Goal: Information Seeking & Learning: Learn about a topic

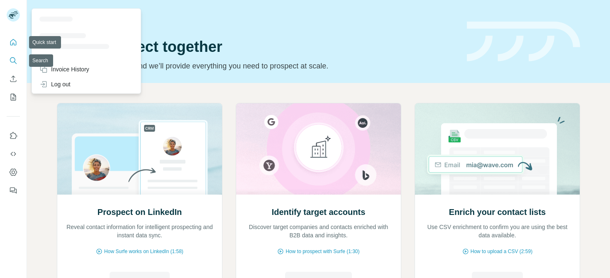
click at [13, 59] on icon "Search" at bounding box center [13, 60] width 8 height 8
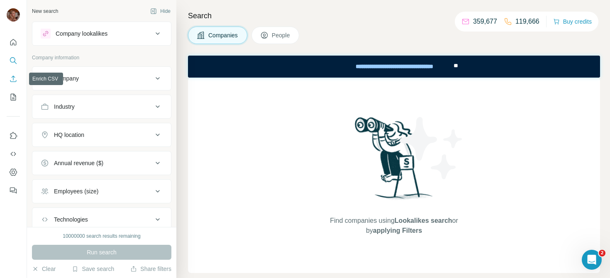
click at [16, 81] on icon "Enrich CSV" at bounding box center [13, 79] width 8 height 8
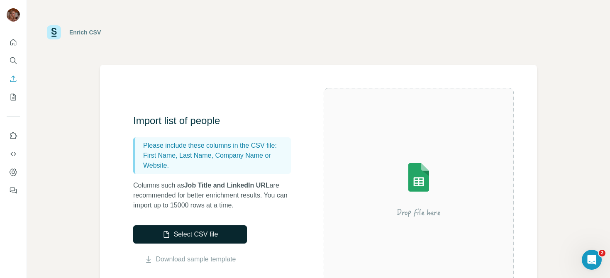
click at [199, 240] on button "Select CSV file" at bounding box center [190, 234] width 114 height 18
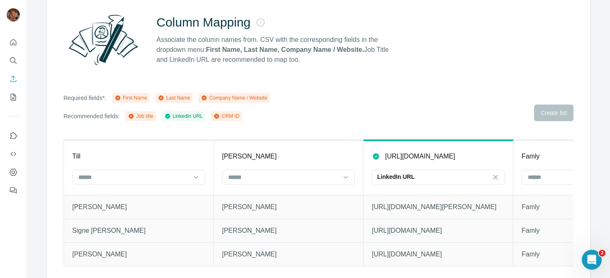
scroll to position [78, 0]
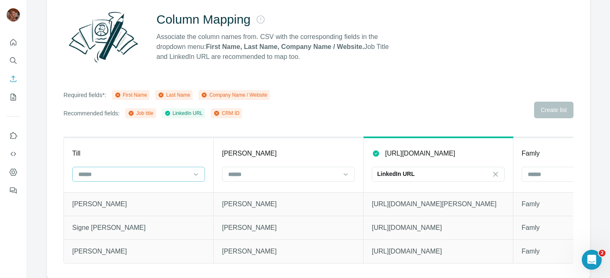
click at [142, 175] on input at bounding box center [134, 174] width 112 height 9
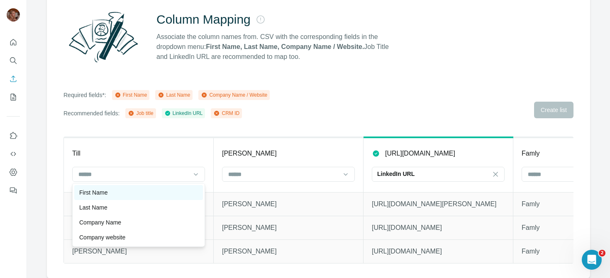
click at [142, 192] on div "First Name" at bounding box center [138, 192] width 119 height 8
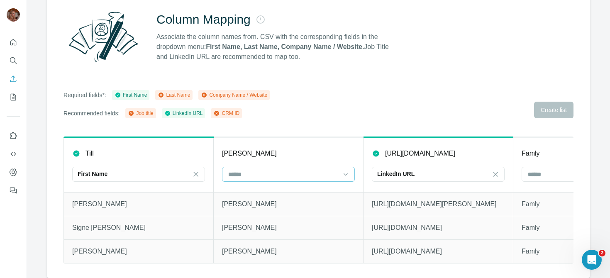
click at [276, 174] on input at bounding box center [283, 174] width 112 height 9
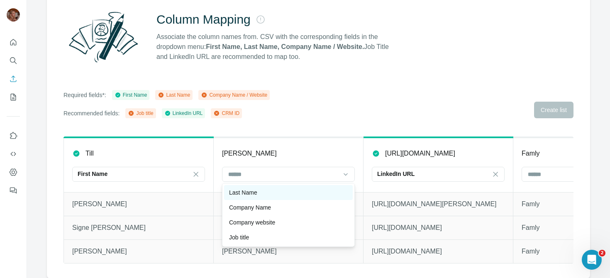
click at [276, 194] on div "Last Name" at bounding box center [288, 192] width 119 height 8
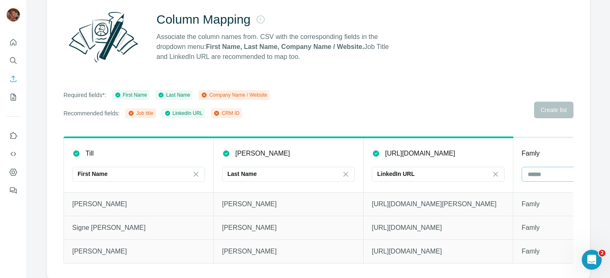
click at [532, 176] on input at bounding box center [583, 174] width 112 height 9
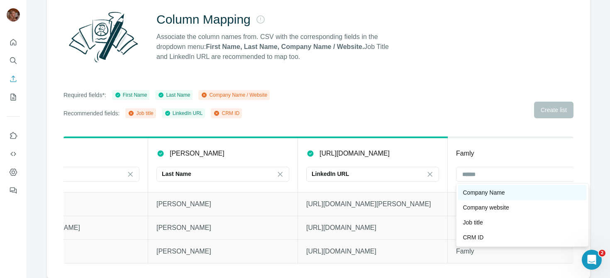
click at [525, 194] on div "Company Name" at bounding box center [522, 192] width 119 height 8
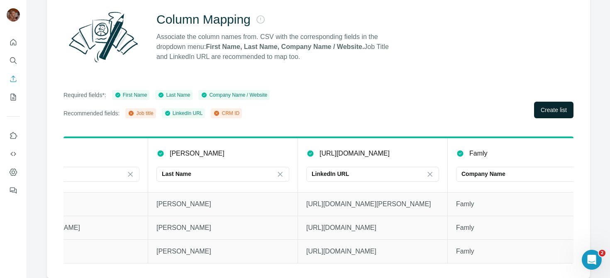
click at [549, 115] on button "Create list" at bounding box center [553, 110] width 39 height 17
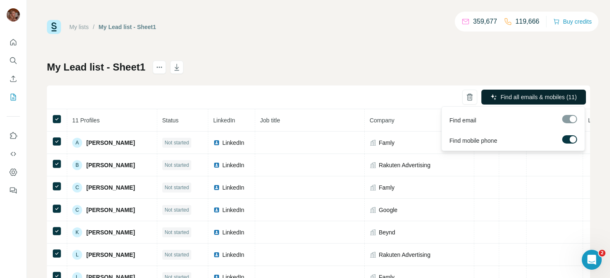
click at [488, 102] on button "Find all emails & mobiles (11)" at bounding box center [533, 97] width 105 height 15
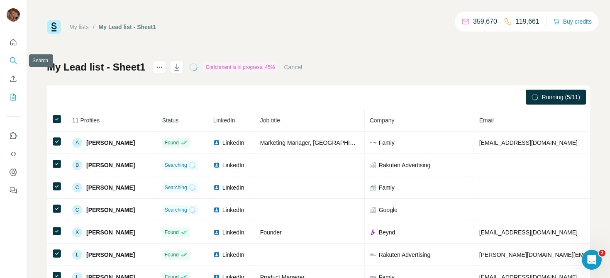
click at [11, 56] on button "Search" at bounding box center [13, 60] width 13 height 15
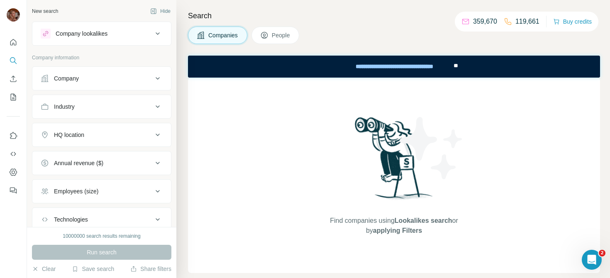
click at [151, 79] on div "Company" at bounding box center [97, 78] width 112 height 8
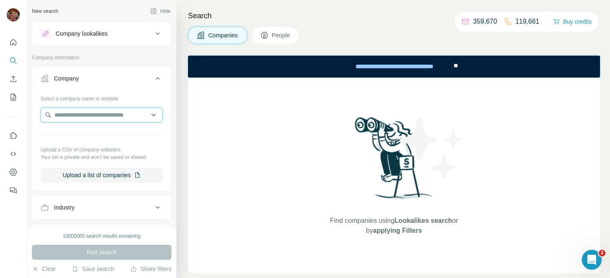
click at [114, 112] on input "text" at bounding box center [102, 114] width 122 height 15
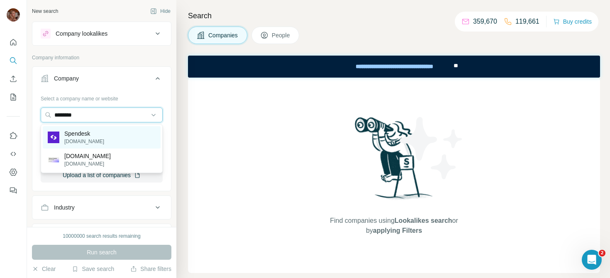
type input "********"
click at [94, 136] on p "Spendesk" at bounding box center [84, 133] width 40 height 8
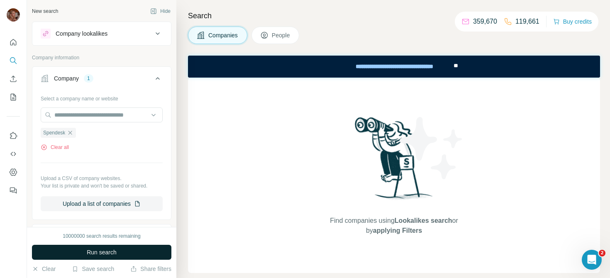
click at [118, 256] on button "Run search" at bounding box center [101, 252] width 139 height 15
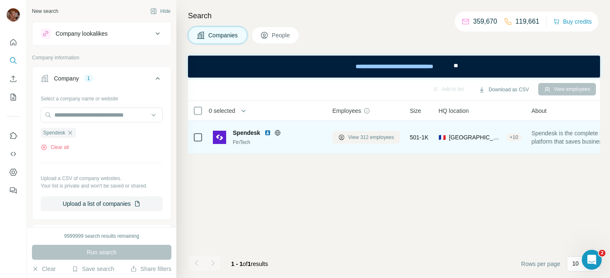
click at [375, 138] on span "View 312 employees" at bounding box center [371, 137] width 46 height 7
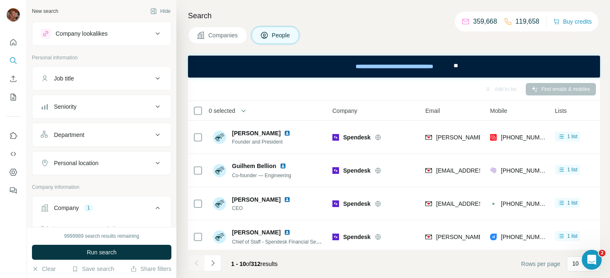
click at [158, 110] on icon at bounding box center [158, 107] width 10 height 10
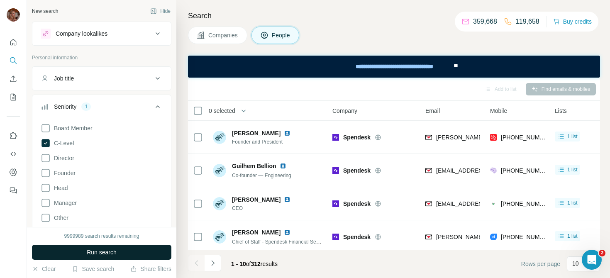
click at [105, 254] on span "Run search" at bounding box center [102, 252] width 30 height 8
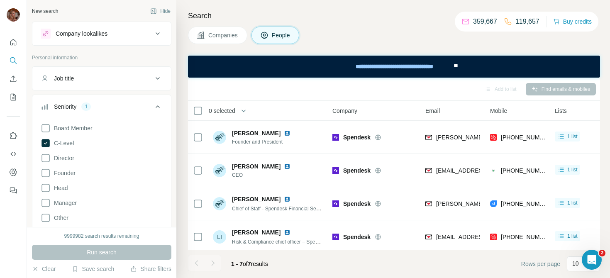
click at [151, 32] on div "Company lookalikes" at bounding box center [97, 34] width 112 height 10
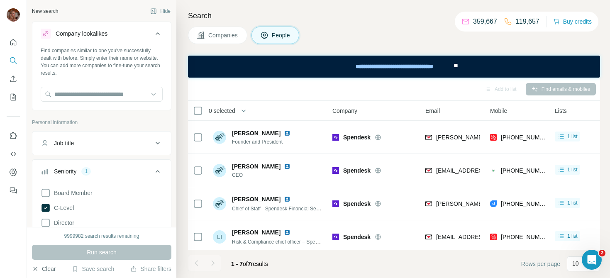
click at [53, 273] on button "Clear" at bounding box center [44, 269] width 24 height 8
click at [102, 91] on input "text" at bounding box center [102, 94] width 122 height 15
click at [14, 43] on icon "Quick start" at bounding box center [13, 42] width 8 height 8
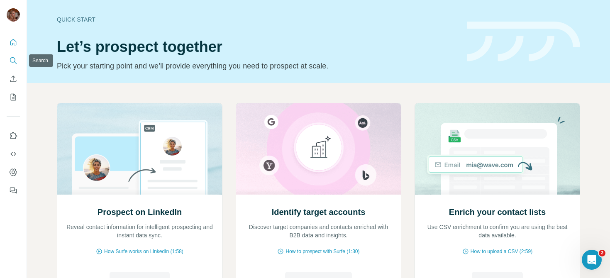
click at [13, 56] on button "Search" at bounding box center [13, 60] width 13 height 15
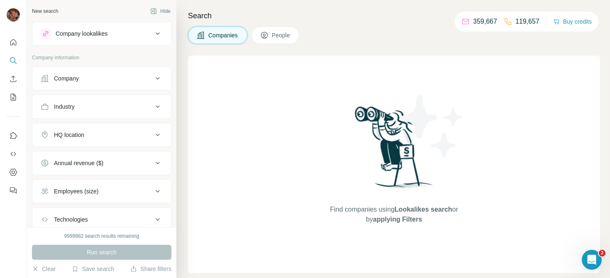
click at [87, 40] on button "Company lookalikes" at bounding box center [101, 34] width 139 height 20
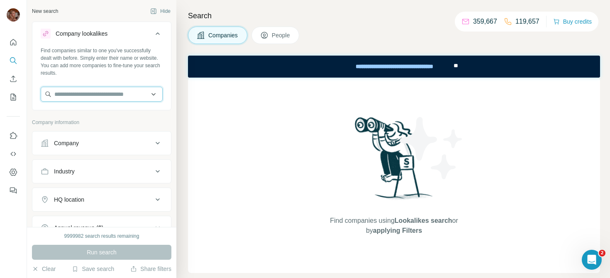
click at [117, 94] on input "text" at bounding box center [102, 94] width 122 height 15
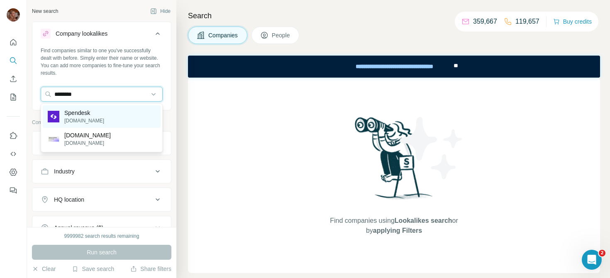
type input "********"
click at [100, 110] on div "Spendesk [DOMAIN_NAME]" at bounding box center [102, 116] width 118 height 22
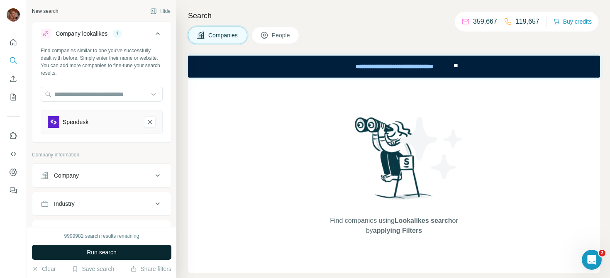
click at [103, 249] on span "Run search" at bounding box center [102, 252] width 30 height 8
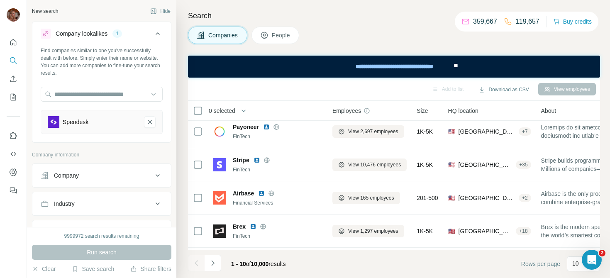
scroll to position [73, 0]
drag, startPoint x: 276, startPoint y: 266, endPoint x: 246, endPoint y: 266, distance: 29.5
click at [246, 266] on span "1 - 10 of 10,000 results" at bounding box center [258, 264] width 55 height 7
click at [324, 273] on footer "1 - 10 of 10,000 results Rows per page 10" at bounding box center [394, 264] width 412 height 28
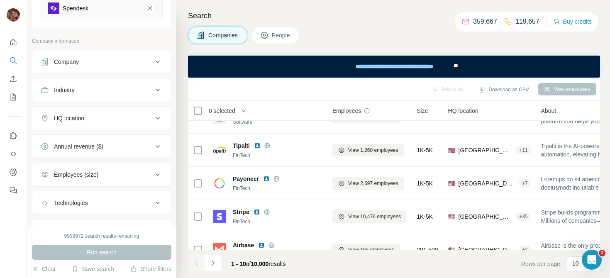
scroll to position [114, 0]
click at [157, 89] on icon at bounding box center [158, 90] width 10 height 10
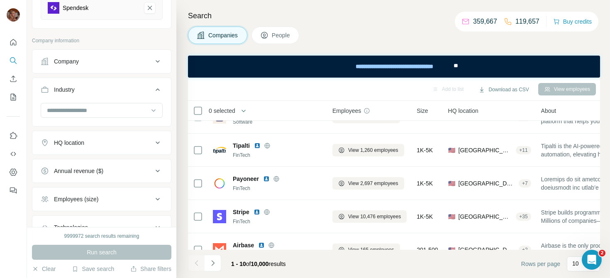
click at [157, 89] on icon at bounding box center [158, 89] width 4 height 2
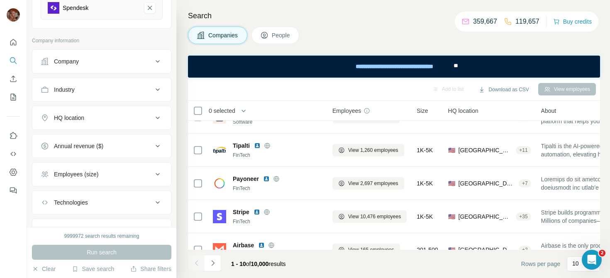
click at [157, 120] on icon at bounding box center [158, 118] width 10 height 10
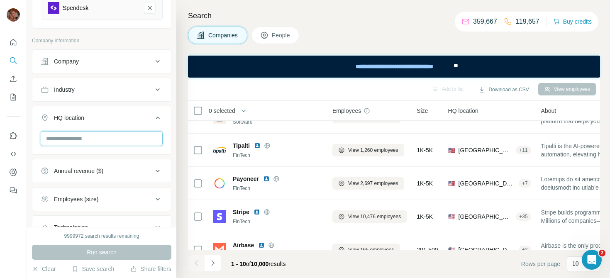
click at [101, 138] on input "text" at bounding box center [102, 138] width 122 height 15
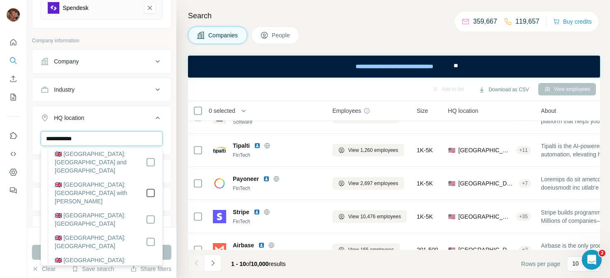
scroll to position [0, 0]
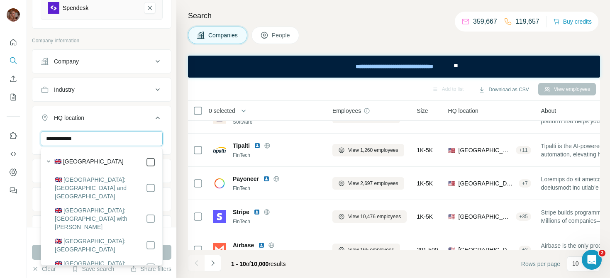
type input "**********"
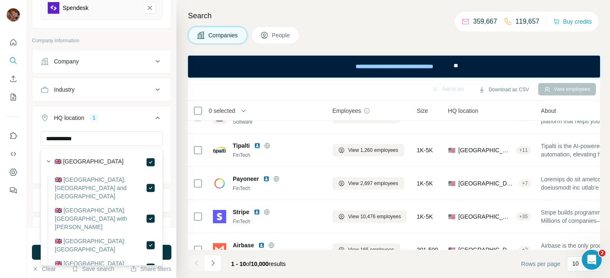
click at [178, 190] on div "Search Companies People Add to list Download as CSV View employees 0 selected C…" at bounding box center [393, 139] width 434 height 278
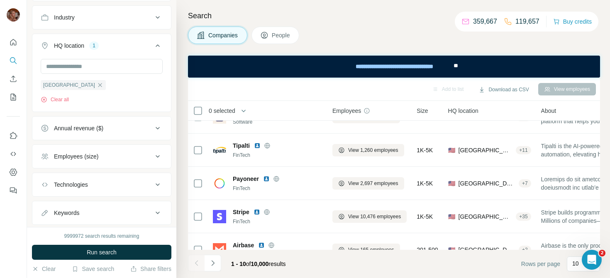
scroll to position [194, 0]
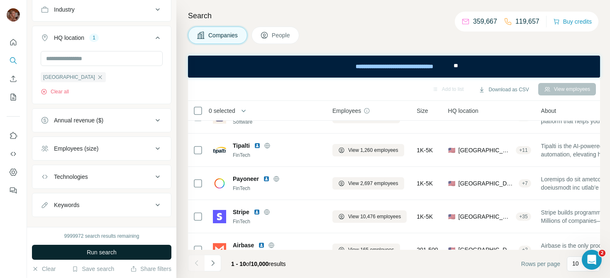
click at [102, 258] on button "Run search" at bounding box center [101, 252] width 139 height 15
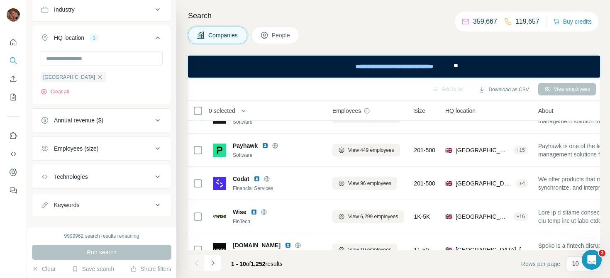
click at [279, 36] on span "People" at bounding box center [281, 35] width 19 height 8
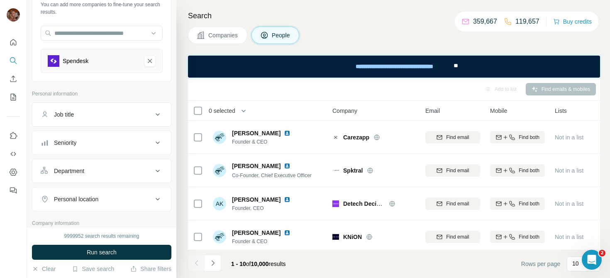
scroll to position [76, 0]
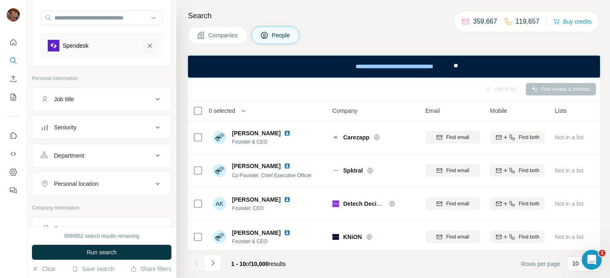
click at [149, 46] on icon "Spendesk-remove-button" at bounding box center [149, 45] width 7 height 8
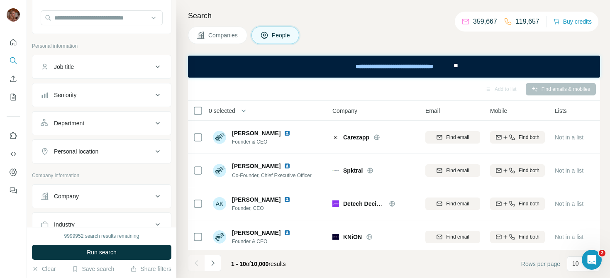
click at [207, 28] on button "Companies" at bounding box center [217, 35] width 59 height 17
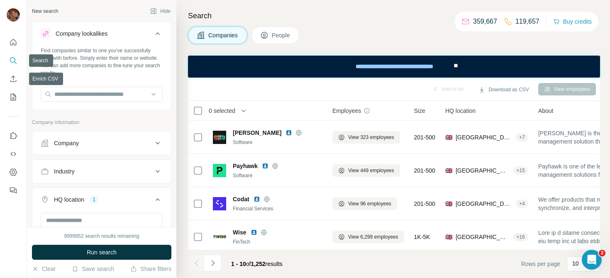
click at [10, 63] on icon "Search" at bounding box center [13, 60] width 8 height 8
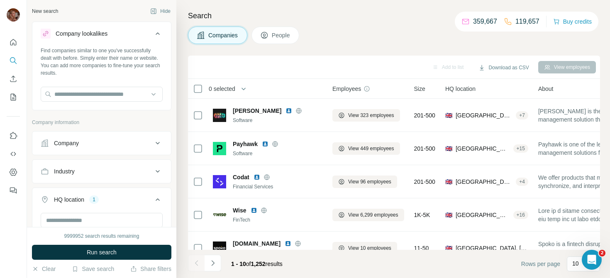
click at [120, 145] on div "Company" at bounding box center [97, 143] width 112 height 8
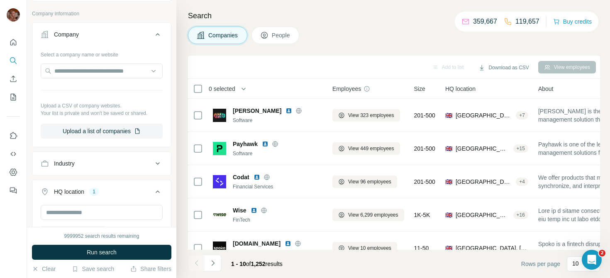
scroll to position [110, 0]
